Goal: Complete application form: Complete application form

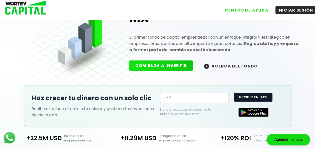
scroll to position [41, 0]
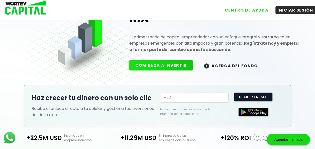
click at [233, 65] on button "ACERCA DEL FONDO" at bounding box center [231, 65] width 66 height 11
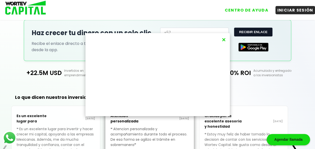
scroll to position [106, 0]
click at [223, 40] on button "×" at bounding box center [223, 40] width 7 height 8
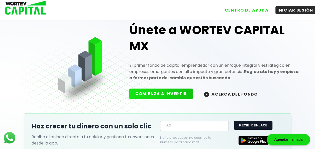
scroll to position [0, 0]
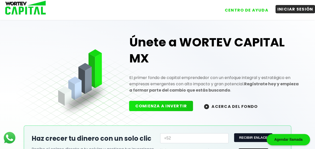
click at [286, 10] on button "INICIAR SESIÓN" at bounding box center [295, 9] width 40 height 8
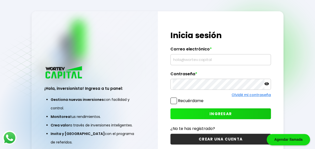
click at [221, 60] on input "text" at bounding box center [220, 59] width 96 height 11
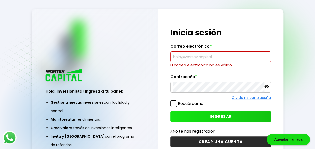
click at [219, 137] on button "CREAR UNA CUENTA" at bounding box center [220, 141] width 100 height 11
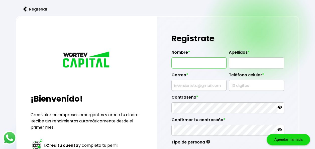
click at [212, 63] on input "text" at bounding box center [198, 63] width 51 height 11
type input "[PERSON_NAME]"
type input "[EMAIL_ADDRESS][DOMAIN_NAME]"
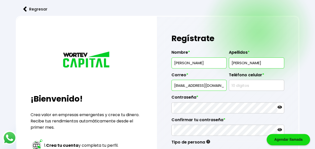
click at [250, 65] on input "[PERSON_NAME]" at bounding box center [256, 63] width 51 height 11
type input "[PERSON_NAME]"
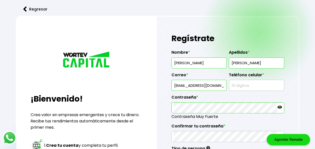
click at [193, 142] on div "Tipo de persona Persona Física Individuo que realiza cualquier actividad económ…" at bounding box center [190, 148] width 39 height 12
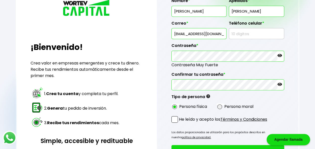
scroll to position [63, 0]
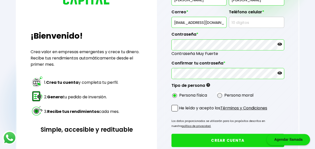
click at [195, 99] on form "Nombre * [PERSON_NAME] * [PERSON_NAME] Correo * [EMAIL_ADDRESS][DOMAIN_NAME] Te…" at bounding box center [227, 74] width 113 height 183
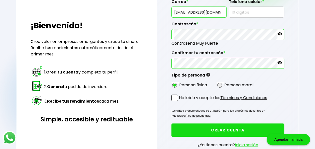
scroll to position [74, 0]
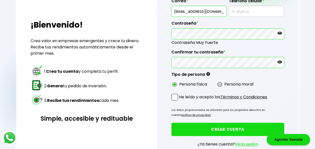
click at [221, 82] on span at bounding box center [219, 84] width 5 height 5
click at [225, 83] on input "radio" at bounding box center [226, 84] width 3 height 3
radio input "true"
click at [175, 95] on span at bounding box center [174, 97] width 7 height 7
click at [180, 101] on input "He leído y acepto los Términos y Condiciones" at bounding box center [180, 101] width 0 height 0
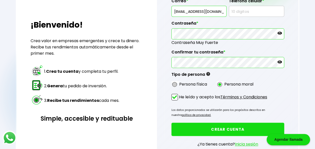
click at [174, 82] on span at bounding box center [174, 84] width 5 height 5
click at [180, 83] on input "radio" at bounding box center [181, 84] width 3 height 3
radio input "true"
click at [227, 126] on button "CREAR CUENTA" at bounding box center [227, 128] width 113 height 13
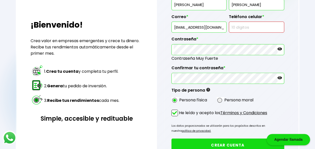
click at [246, 29] on input "text" at bounding box center [256, 27] width 51 height 11
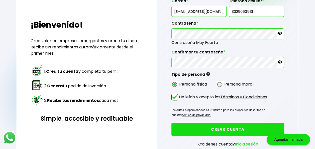
click at [257, 13] on input "3329063531" at bounding box center [256, 11] width 51 height 11
type input "3"
click at [257, 13] on input "text" at bounding box center [256, 11] width 51 height 11
type input "3329063531"
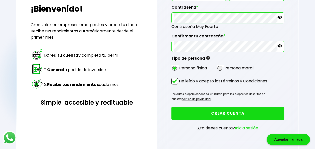
scroll to position [92, 0]
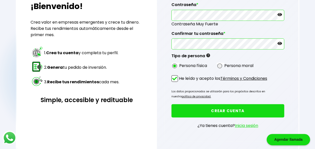
click at [234, 107] on button "CREAR CUENTA" at bounding box center [227, 110] width 113 height 13
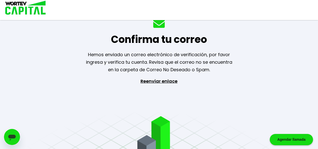
click at [165, 81] on p "Reenviar enlace" at bounding box center [159, 103] width 46 height 53
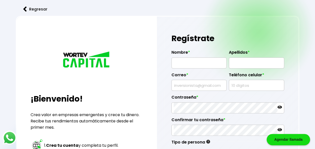
click at [25, 10] on img at bounding box center [25, 9] width 4 height 5
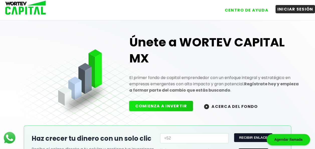
click at [297, 12] on button "INICIAR SESIÓN" at bounding box center [295, 9] width 40 height 8
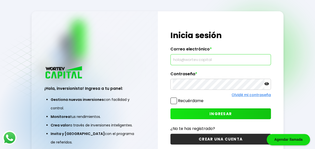
click at [186, 57] on input "text" at bounding box center [220, 59] width 96 height 11
type input "[EMAIL_ADDRESS][DOMAIN_NAME]"
click at [203, 113] on button "INGRESAR" at bounding box center [220, 113] width 100 height 11
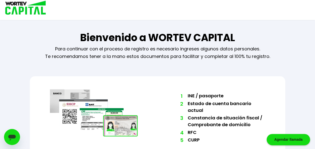
scroll to position [35, 0]
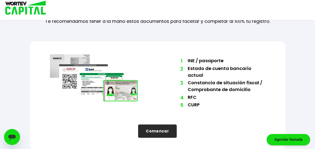
click at [165, 129] on button "Comenzar" at bounding box center [157, 130] width 39 height 13
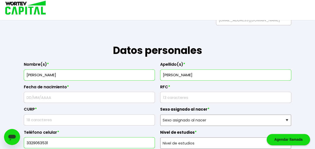
scroll to position [55, 0]
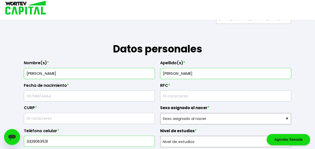
click at [103, 98] on input "text" at bounding box center [89, 95] width 126 height 11
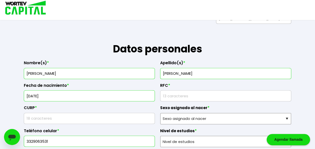
type input "[DATE]"
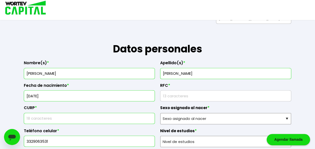
click at [86, 115] on input "text" at bounding box center [89, 118] width 126 height 11
type input "VALJ931105HBCLZS09"
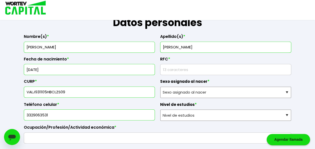
scroll to position [83, 0]
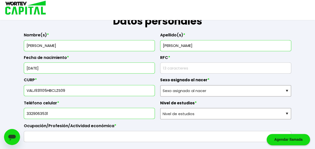
click at [27, 45] on input "[PERSON_NAME]" at bounding box center [89, 45] width 126 height 11
type input "J"
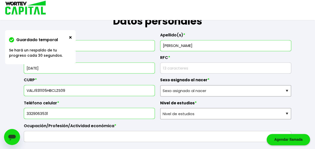
click at [103, 45] on input "[DEMOGRAPHIC_DATA] A" at bounding box center [89, 45] width 126 height 11
click at [70, 38] on img at bounding box center [70, 37] width 3 height 3
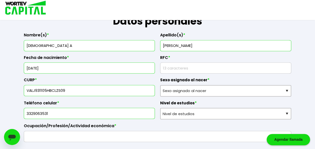
click at [63, 46] on input "[DEMOGRAPHIC_DATA] A" at bounding box center [89, 45] width 126 height 11
type input "[PERSON_NAME]"
click at [190, 67] on input "rfc" at bounding box center [225, 68] width 126 height 11
type input "VALJ931105I30"
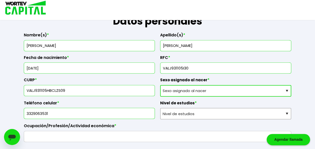
click at [198, 93] on select "Sexo asignado al nacer Hombre Mujer Prefiero no contestar" at bounding box center [225, 91] width 131 height 12
select select "Hombre"
click at [160, 85] on select "Sexo asignado al nacer Hombre Mujer Prefiero no contestar" at bounding box center [225, 91] width 131 height 12
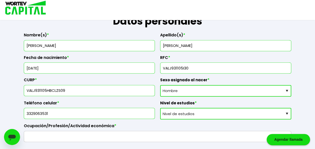
click at [185, 111] on select "Nivel de estudios Primaria Secundaria Bachillerato Licenciatura Posgrado" at bounding box center [225, 114] width 131 height 12
select select "Bachillerato"
click at [160, 108] on select "Nivel de estudios Primaria Secundaria Bachillerato Licenciatura Posgrado" at bounding box center [225, 114] width 131 height 12
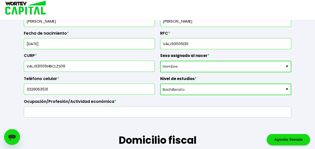
scroll to position [108, 0]
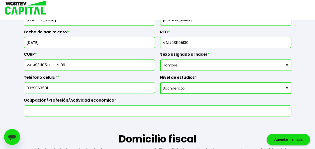
click at [170, 110] on input "text" at bounding box center [157, 110] width 263 height 11
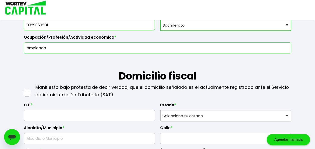
scroll to position [176, 0]
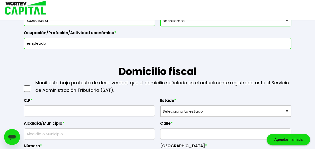
type input "empleado"
click at [131, 112] on input "text" at bounding box center [89, 110] width 126 height 11
type input "44260"
select select "[PERSON_NAME]"
type input "[GEOGRAPHIC_DATA]"
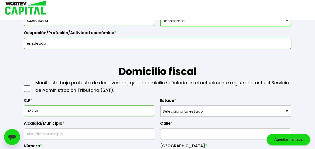
type input "La Normal"
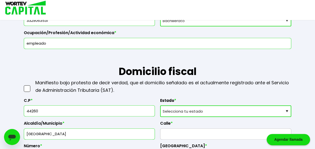
type input "44260"
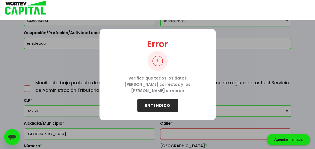
click at [164, 99] on button "ENTENDIDO" at bounding box center [157, 105] width 41 height 13
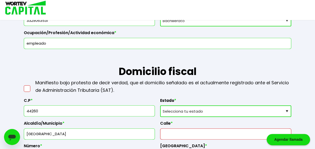
click at [26, 89] on span at bounding box center [27, 88] width 7 height 7
click at [32, 86] on input "checkbox" at bounding box center [32, 86] width 0 height 0
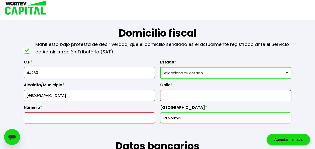
scroll to position [216, 0]
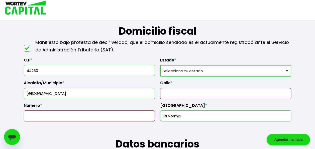
click at [189, 94] on input "text" at bounding box center [225, 93] width 126 height 11
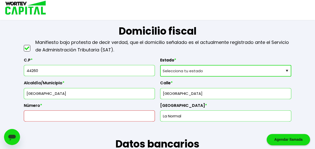
type input "[GEOGRAPHIC_DATA]"
click at [122, 113] on input "text" at bounding box center [89, 115] width 126 height 11
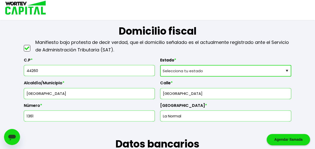
type input "1361"
click at [199, 119] on input "La Normal" at bounding box center [225, 115] width 126 height 11
type input "L"
drag, startPoint x: 174, startPoint y: 113, endPoint x: 220, endPoint y: 112, distance: 45.6
click at [220, 112] on input "[DEMOGRAPHIC_DATA]" at bounding box center [225, 115] width 126 height 11
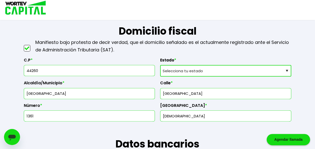
type input "[DEMOGRAPHIC_DATA] COUNTRY"
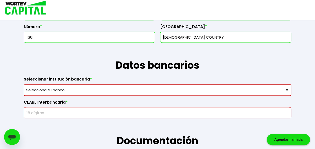
scroll to position [295, 0]
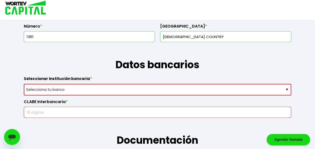
click at [168, 86] on select "Selecciona tu banco ABC Capital Actinver Afirme Albo ASP Banamex Banbajio Banco…" at bounding box center [157, 90] width 267 height 12
select select "BBVA Bancomer"
click at [24, 84] on select "Selecciona tu banco ABC Capital Actinver Afirme Albo ASP Banamex Banbajio Banco…" at bounding box center [157, 90] width 267 height 12
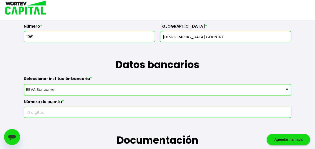
click at [81, 109] on input "text" at bounding box center [157, 112] width 263 height 11
type input "4"
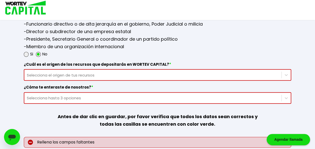
scroll to position [714, 0]
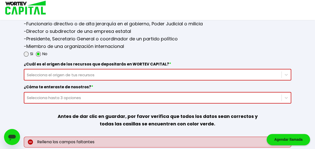
type input "1560365658"
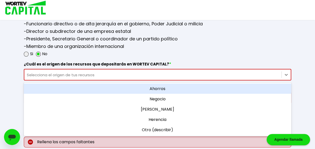
click at [99, 72] on div "Selecciona el origen de tus recursos" at bounding box center [153, 75] width 252 height 6
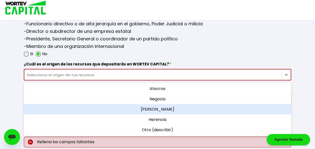
click at [164, 106] on div "[PERSON_NAME]" at bounding box center [157, 109] width 267 height 10
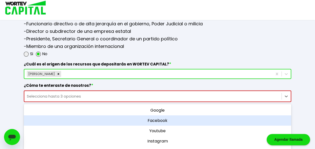
scroll to position [737, 0]
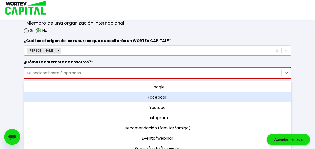
click at [150, 79] on div "option Facebook focused, 2 of 11. 11 results available. Use Up and Down to choo…" at bounding box center [157, 73] width 267 height 12
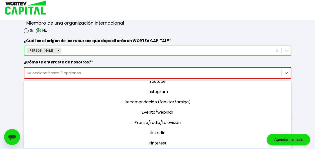
scroll to position [24, 0]
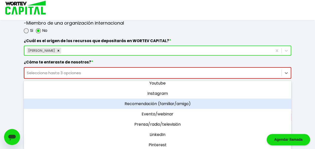
click at [170, 101] on div "Recomendación (familiar/amigo)" at bounding box center [157, 103] width 267 height 10
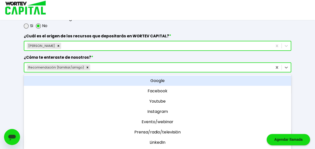
click at [268, 70] on div "¿Cuál es el origen de los recursos que depositarás en WORTEV CAPITAL? * [PERSON…" at bounding box center [157, 62] width 267 height 65
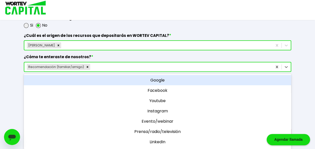
click at [215, 81] on div "Google" at bounding box center [157, 80] width 267 height 10
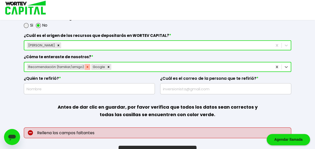
click at [87, 66] on icon "Remove Recomendación (familiar/amigo)" at bounding box center [88, 67] width 2 height 2
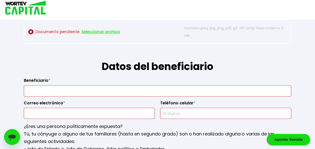
scroll to position [581, 0]
click at [113, 89] on input "text" at bounding box center [157, 91] width 263 height 11
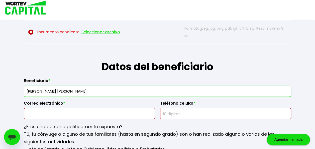
drag, startPoint x: 97, startPoint y: 89, endPoint x: 83, endPoint y: 89, distance: 13.5
drag, startPoint x: 64, startPoint y: 90, endPoint x: 60, endPoint y: 90, distance: 4.3
click at [60, 90] on input "[PERSON_NAME] [PERSON_NAME]" at bounding box center [157, 91] width 263 height 11
type input "[PERSON_NAME] [PERSON_NAME]"
click at [69, 112] on input "text" at bounding box center [89, 113] width 126 height 11
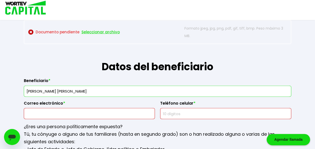
type input "[EMAIL_ADDRESS][DOMAIN_NAME]"
type input "6693124305"
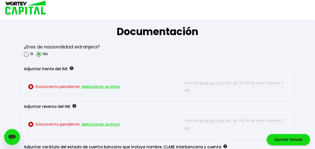
scroll to position [422, 0]
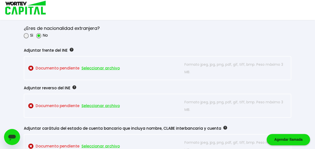
click at [106, 67] on span "Seleccionar archivo" at bounding box center [100, 68] width 38 height 8
click at [61, 66] on p "Documento pendiente Seleccionar archivo" at bounding box center [104, 67] width 153 height 15
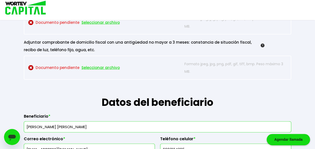
scroll to position [552, 0]
